Goal: Transaction & Acquisition: Subscribe to service/newsletter

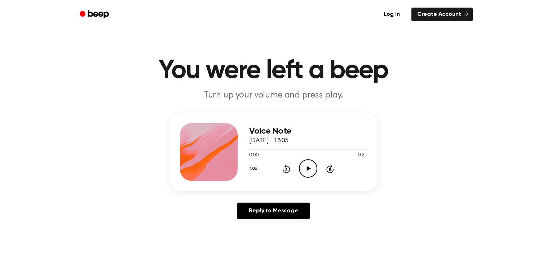
click at [299, 165] on icon "Play Audio" at bounding box center [308, 168] width 18 height 18
click at [299, 165] on icon "Pause Audio" at bounding box center [308, 168] width 18 height 18
click at [392, 12] on link "Log in" at bounding box center [391, 14] width 31 height 17
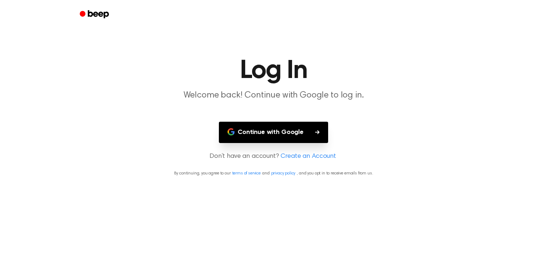
click at [305, 138] on button "Continue with Google" at bounding box center [273, 131] width 109 height 21
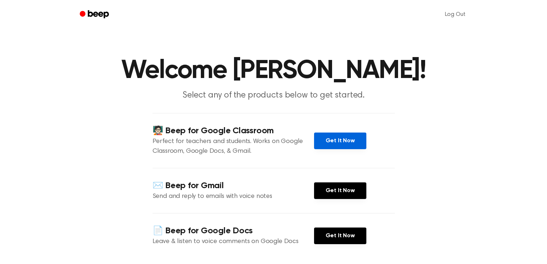
click at [345, 140] on link "Get It Now" at bounding box center [340, 140] width 52 height 17
